Goal: Transaction & Acquisition: Purchase product/service

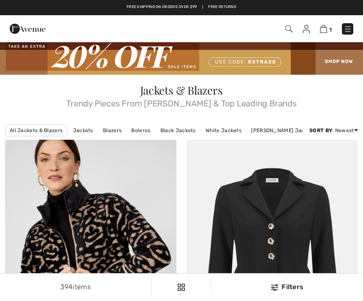
checkbox input "true"
click at [322, 33] on img at bounding box center [323, 29] width 7 height 8
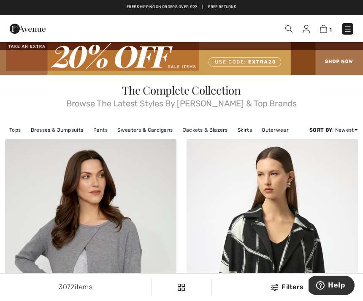
click at [291, 30] on img at bounding box center [288, 28] width 7 height 7
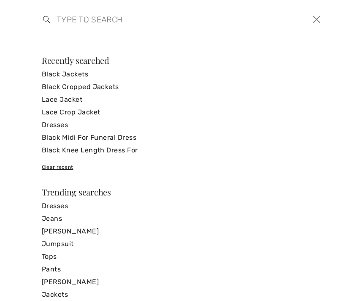
click at [62, 20] on input "search" at bounding box center [150, 19] width 200 height 25
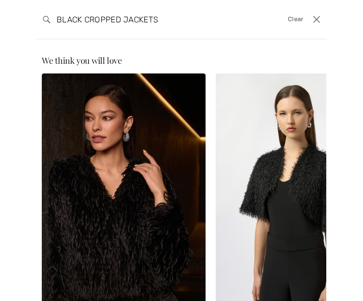
type input "BLACK CROPPED JACKETS"
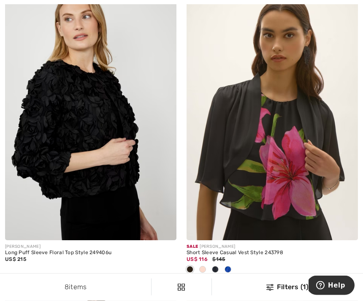
scroll to position [431, 0]
click at [67, 172] on img at bounding box center [90, 111] width 171 height 257
click at [81, 128] on img at bounding box center [90, 111] width 171 height 257
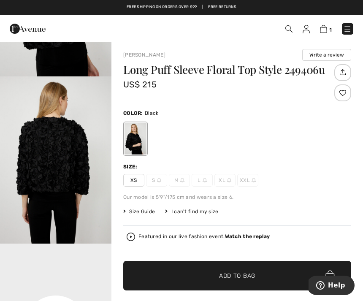
scroll to position [157, 0]
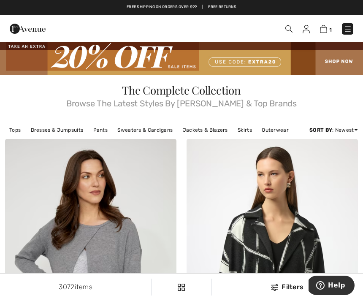
click at [291, 26] on img at bounding box center [288, 28] width 7 height 7
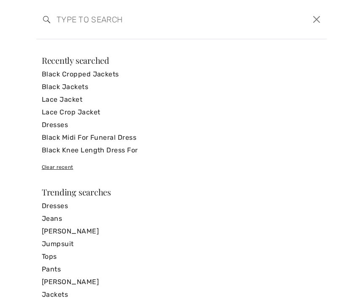
click at [55, 78] on link "Black Cropped Jackets" at bounding box center [182, 74] width 280 height 13
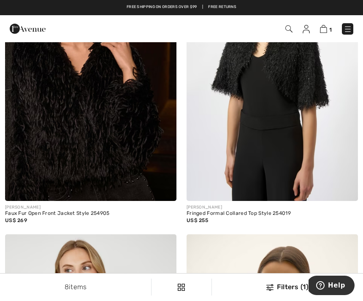
scroll to position [179, 0]
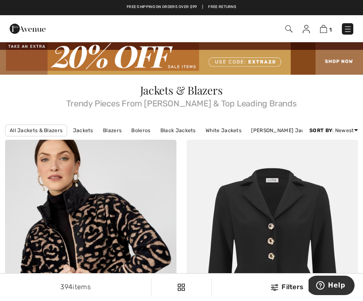
click at [288, 28] on img at bounding box center [288, 28] width 7 height 7
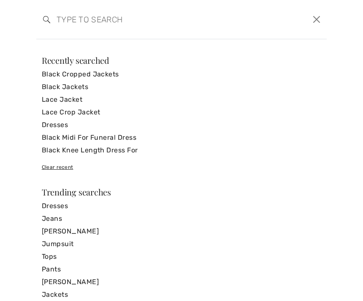
click at [98, 117] on link "Lace Crop Jacket" at bounding box center [182, 112] width 280 height 13
click at [95, 110] on link "Lace Crop Jacket" at bounding box center [182, 112] width 280 height 13
click at [87, 114] on link "Lace Crop Jacket" at bounding box center [182, 112] width 280 height 13
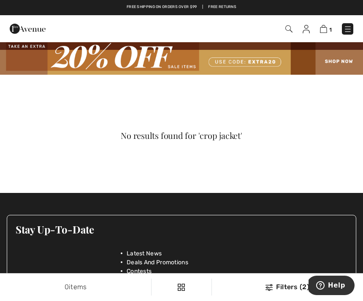
click at [290, 28] on img at bounding box center [288, 28] width 7 height 7
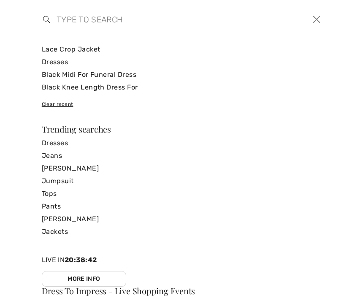
scroll to position [63, 0]
click at [61, 242] on div "Sorry, no results found for " " Some helpful tips for your search: Double check…" at bounding box center [182, 124] width 280 height 262
click at [221, 106] on div "Clear recent" at bounding box center [182, 104] width 280 height 8
click at [54, 237] on link "Jackets" at bounding box center [182, 231] width 280 height 13
click at [58, 234] on link "Jackets" at bounding box center [182, 231] width 280 height 13
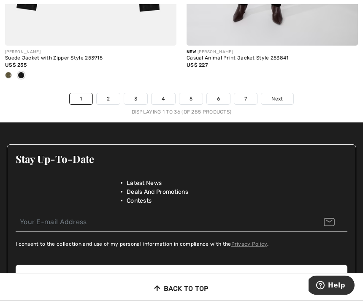
scroll to position [5485, 0]
click at [247, 97] on link "7" at bounding box center [245, 98] width 23 height 11
click at [248, 93] on link "7" at bounding box center [245, 98] width 23 height 11
click at [244, 93] on link "7" at bounding box center [245, 98] width 23 height 11
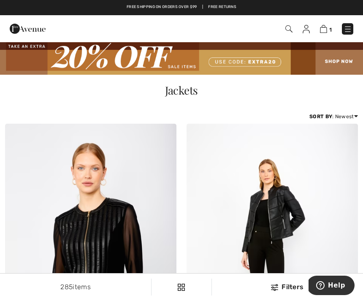
click at [292, 29] on img at bounding box center [288, 28] width 7 height 7
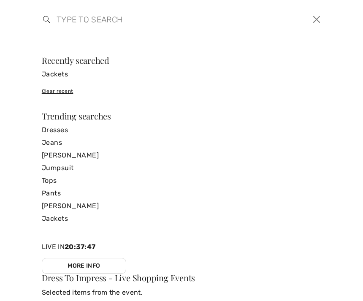
scroll to position [241, 0]
click at [66, 24] on input "search" at bounding box center [150, 19] width 200 height 25
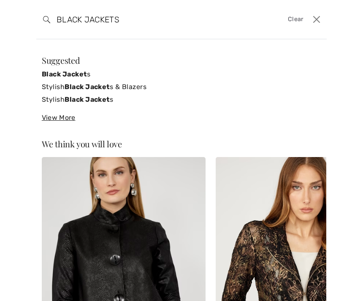
type input "BLACK JACKETS"
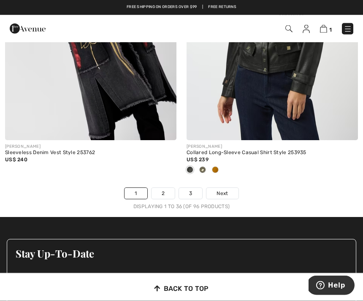
scroll to position [5451, 0]
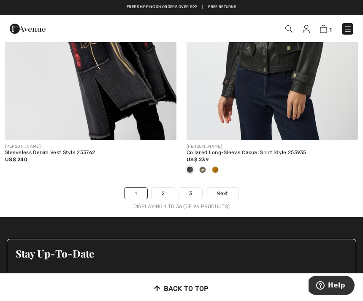
click at [160, 189] on link "2" at bounding box center [163, 193] width 23 height 11
click at [158, 188] on link "2" at bounding box center [163, 193] width 23 height 11
click at [161, 189] on link "2" at bounding box center [163, 193] width 23 height 11
click at [165, 190] on link "2" at bounding box center [163, 193] width 23 height 11
click at [219, 190] on span "Next" at bounding box center [222, 194] width 11 height 8
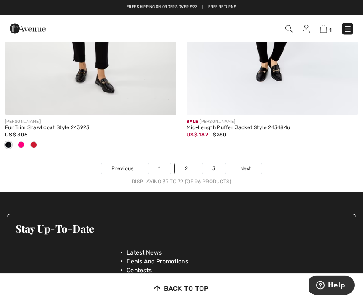
scroll to position [5475, 0]
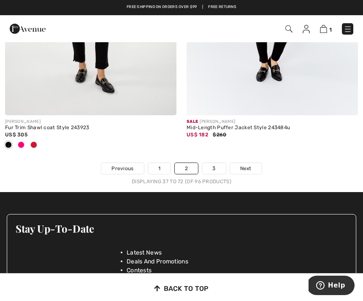
click at [211, 168] on link "3" at bounding box center [213, 168] width 23 height 11
click at [218, 163] on link "3" at bounding box center [213, 168] width 23 height 11
click at [222, 166] on link "3" at bounding box center [213, 168] width 23 height 11
click at [249, 165] on span "Next" at bounding box center [245, 169] width 11 height 8
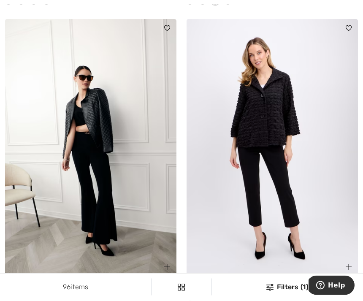
scroll to position [2824, 0]
